Goal: Find specific page/section: Find specific page/section

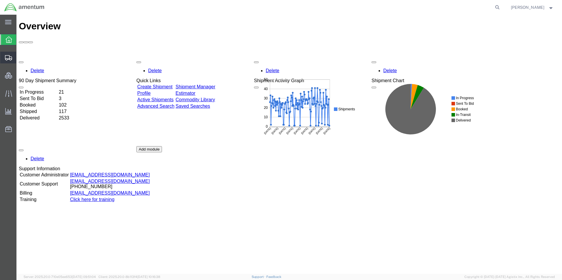
click at [0, 0] on span "Shipment Manager" at bounding box center [0, 0] width 0 height 0
